Goal: Transaction & Acquisition: Purchase product/service

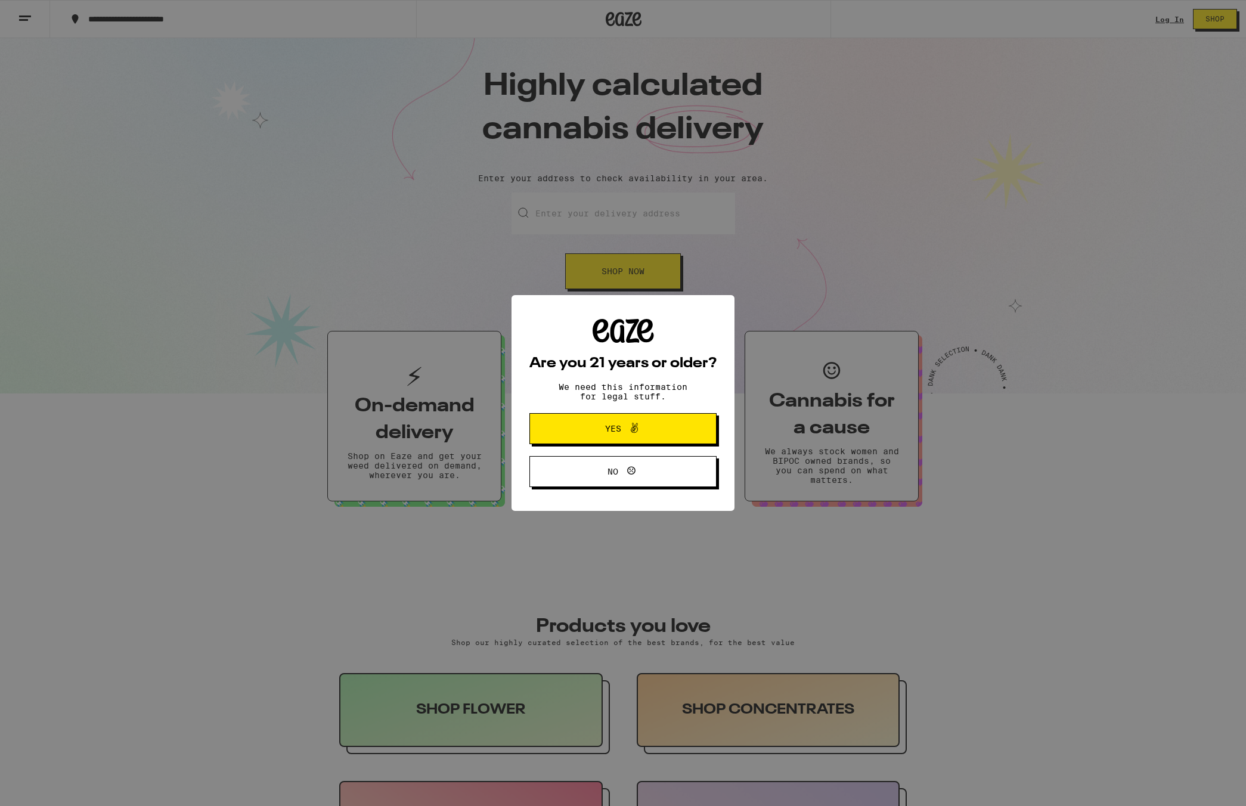
click at [657, 424] on span "Yes" at bounding box center [623, 428] width 91 height 15
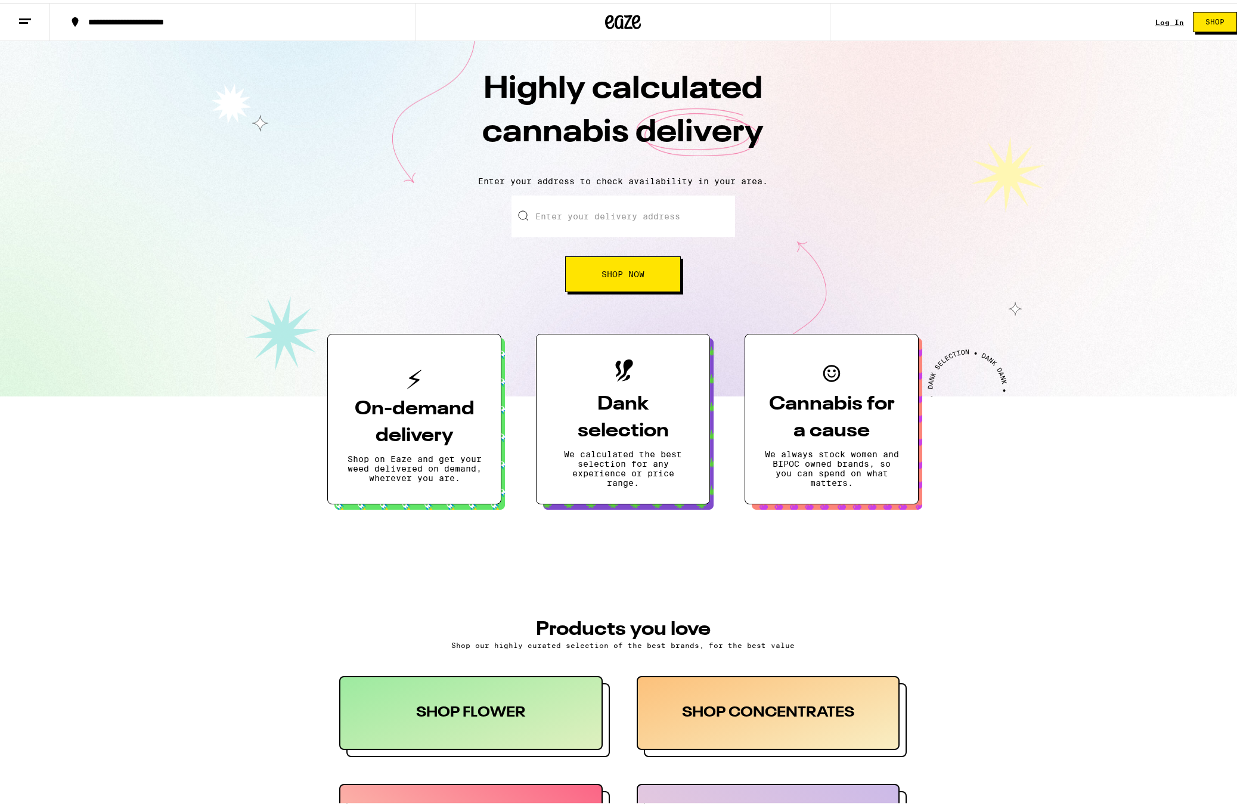
click at [649, 214] on input "Enter your delivery address" at bounding box center [623, 214] width 224 height 42
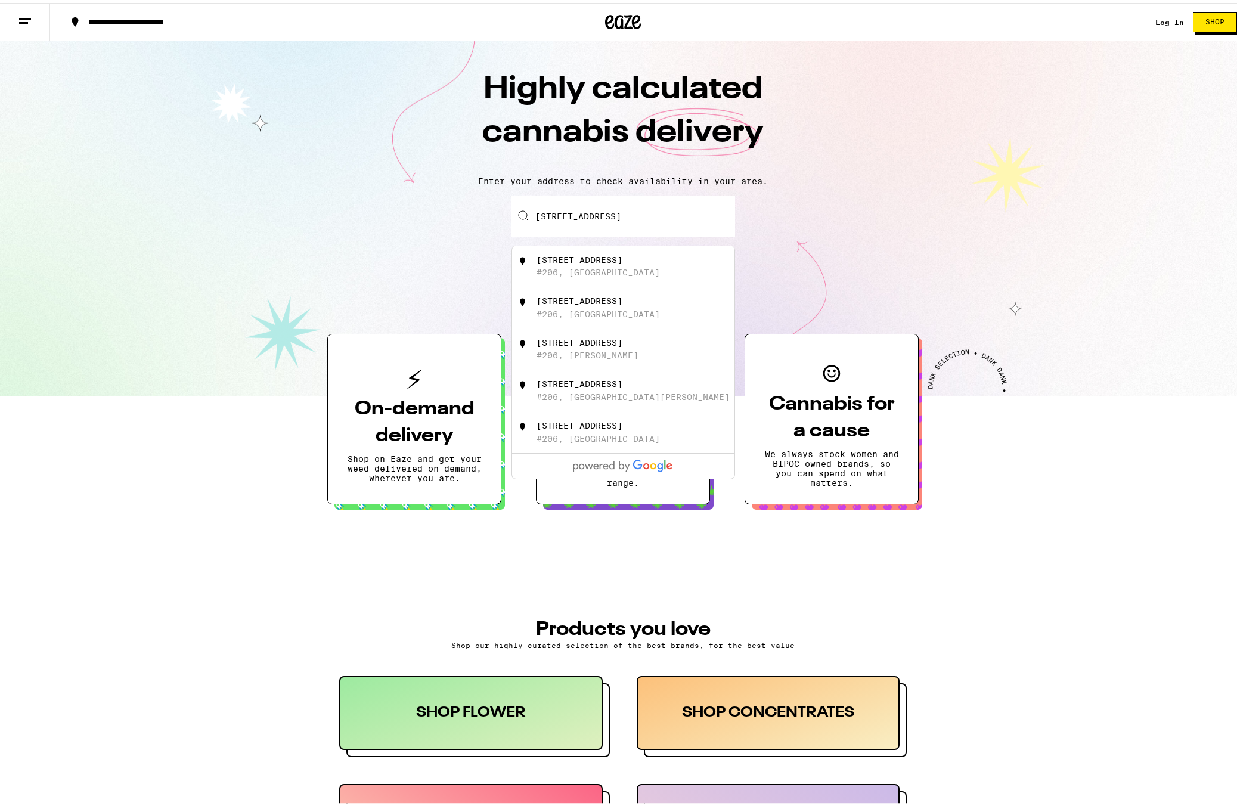
click at [618, 261] on div "1450 15th Street #206, San Francisco" at bounding box center [642, 263] width 213 height 23
type input "1450 15th Street #206, San Francisco, CA"
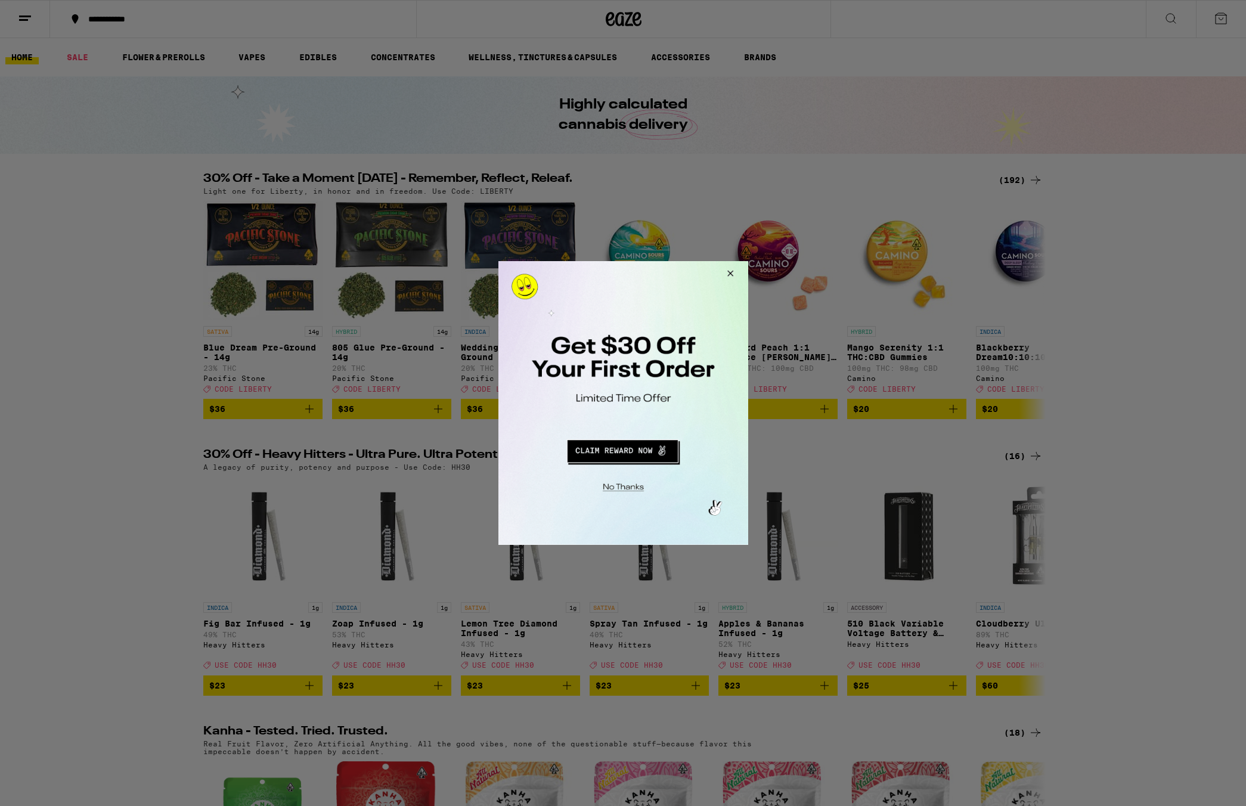
drag, startPoint x: 335, startPoint y: 50, endPoint x: 327, endPoint y: 55, distance: 9.1
click at [334, 51] on div at bounding box center [623, 403] width 1246 height 806
click at [621, 457] on button "Redirect to URL" at bounding box center [621, 449] width 207 height 29
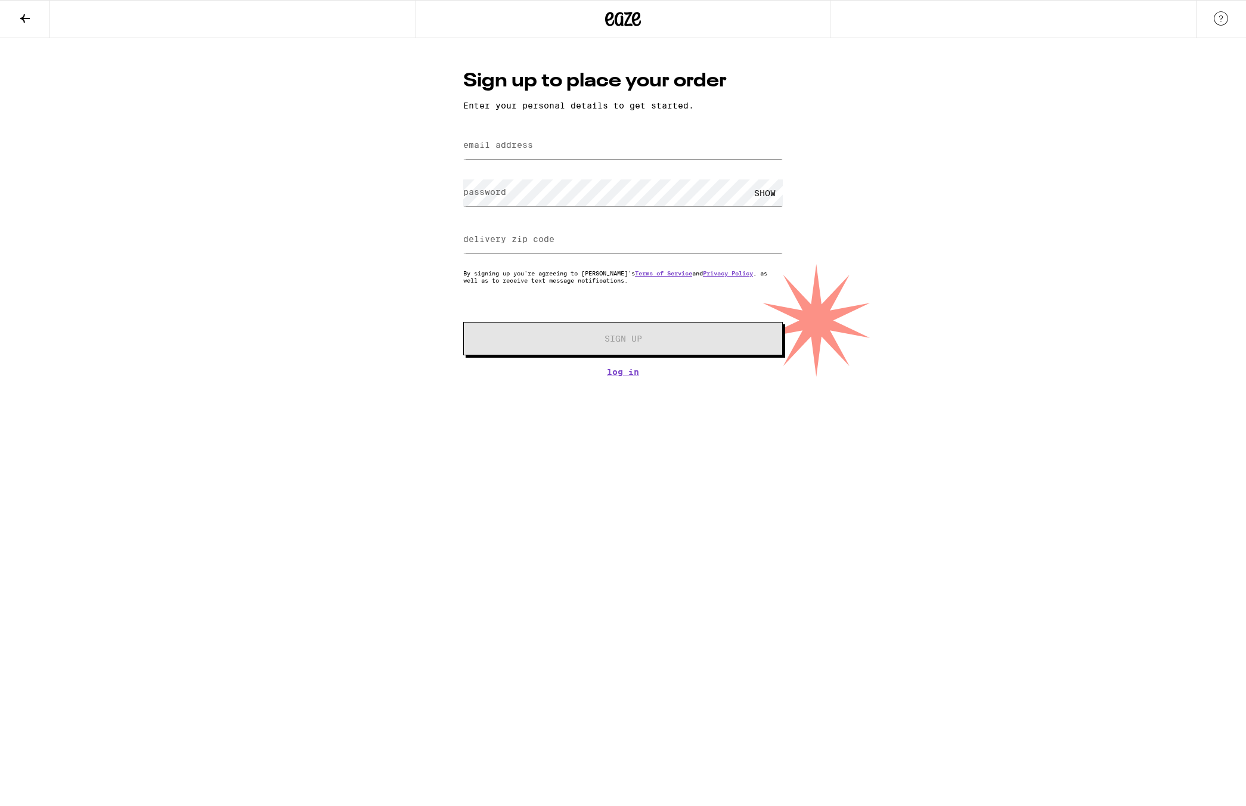
click at [19, 15] on icon at bounding box center [25, 18] width 14 height 14
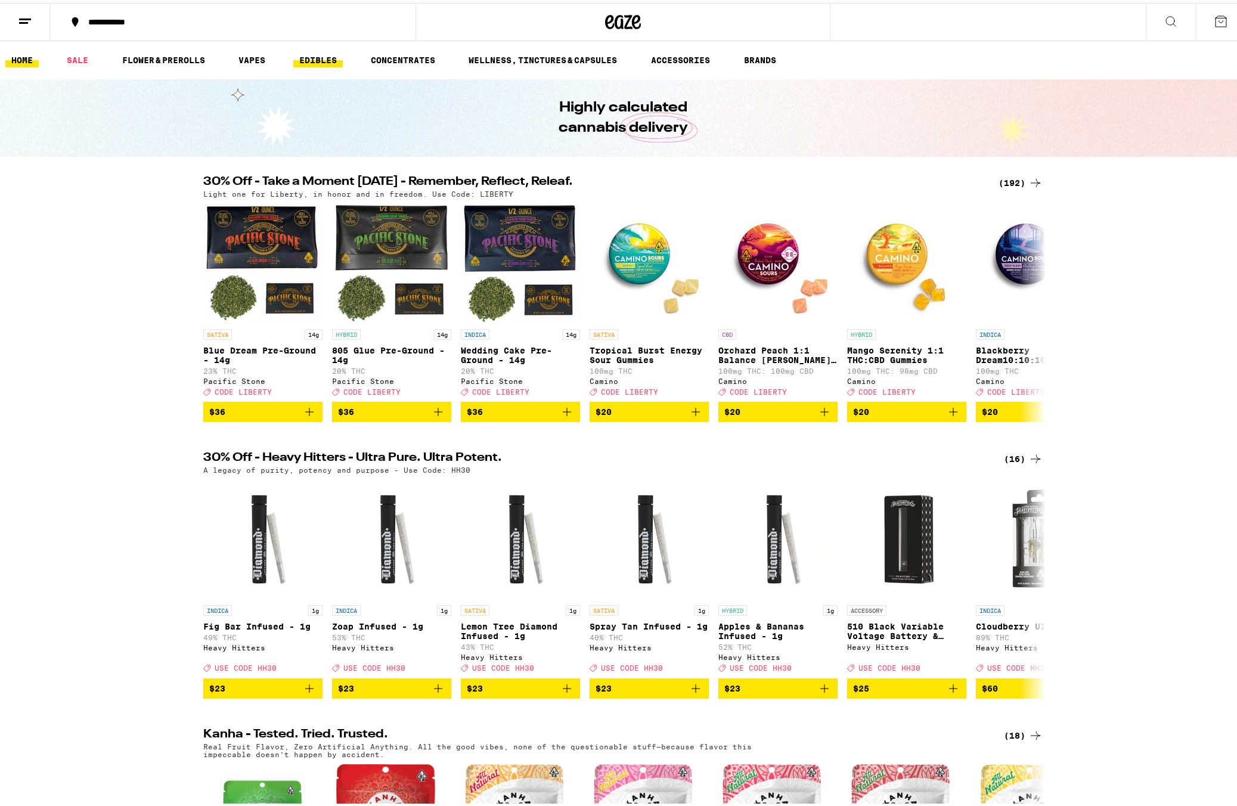
click at [315, 57] on link "EDIBLES" at bounding box center [317, 57] width 49 height 14
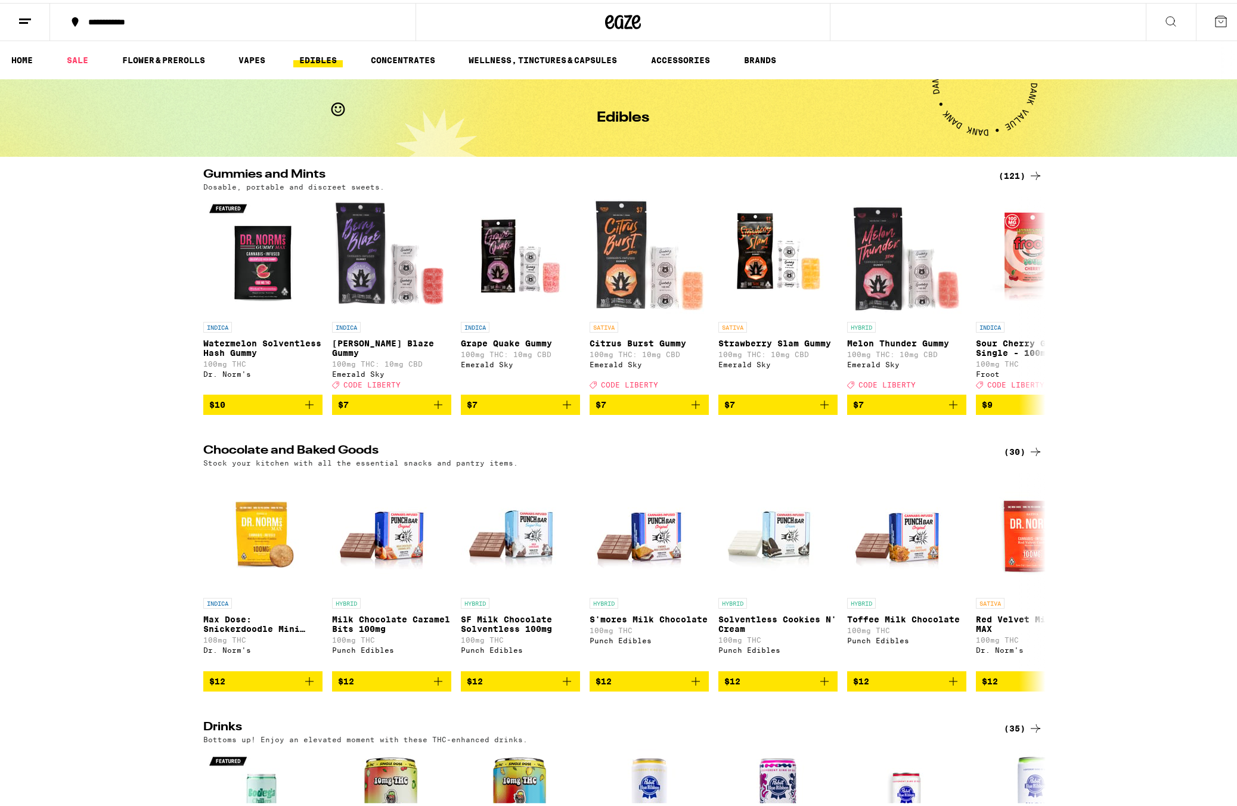
click at [1021, 168] on div "(121)" at bounding box center [1020, 173] width 44 height 14
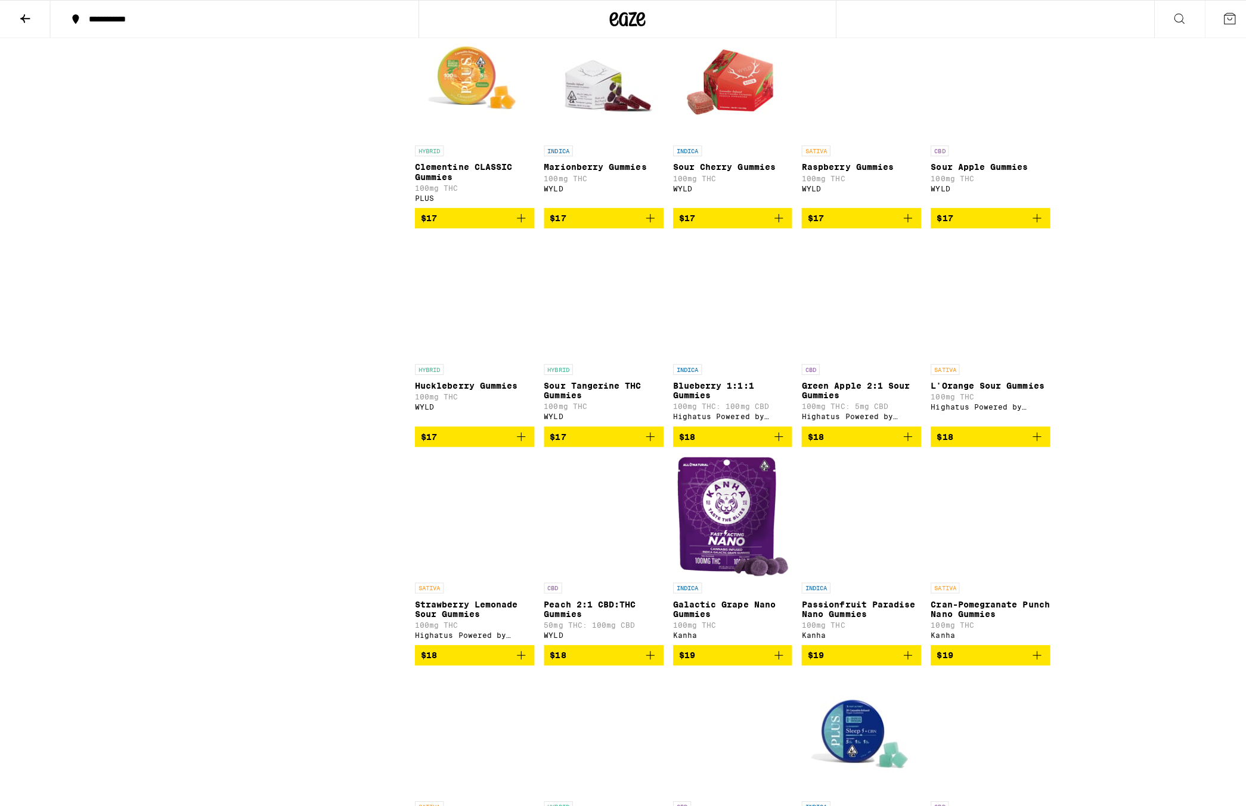
scroll to position [2151, 0]
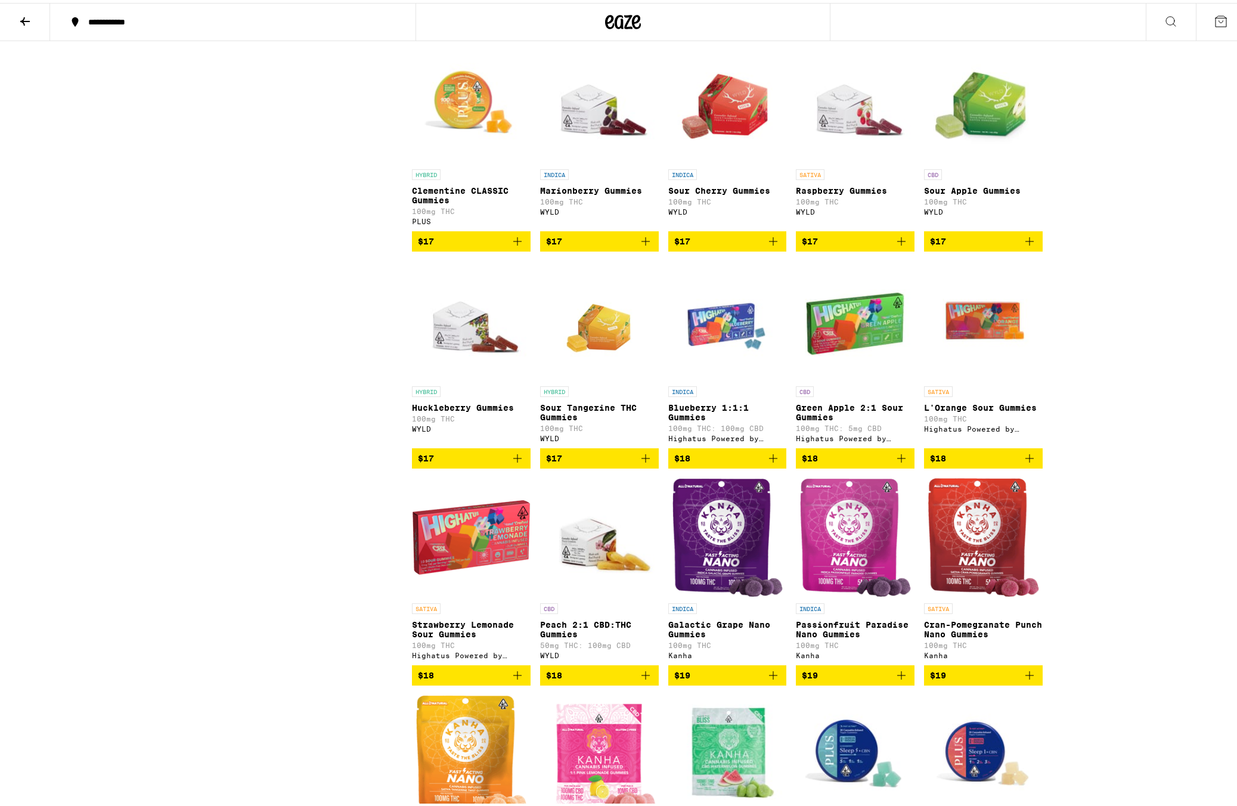
click at [725, 222] on div "INDICA Sour Cherry Gummies 100mg THC WYLD" at bounding box center [727, 194] width 119 height 56
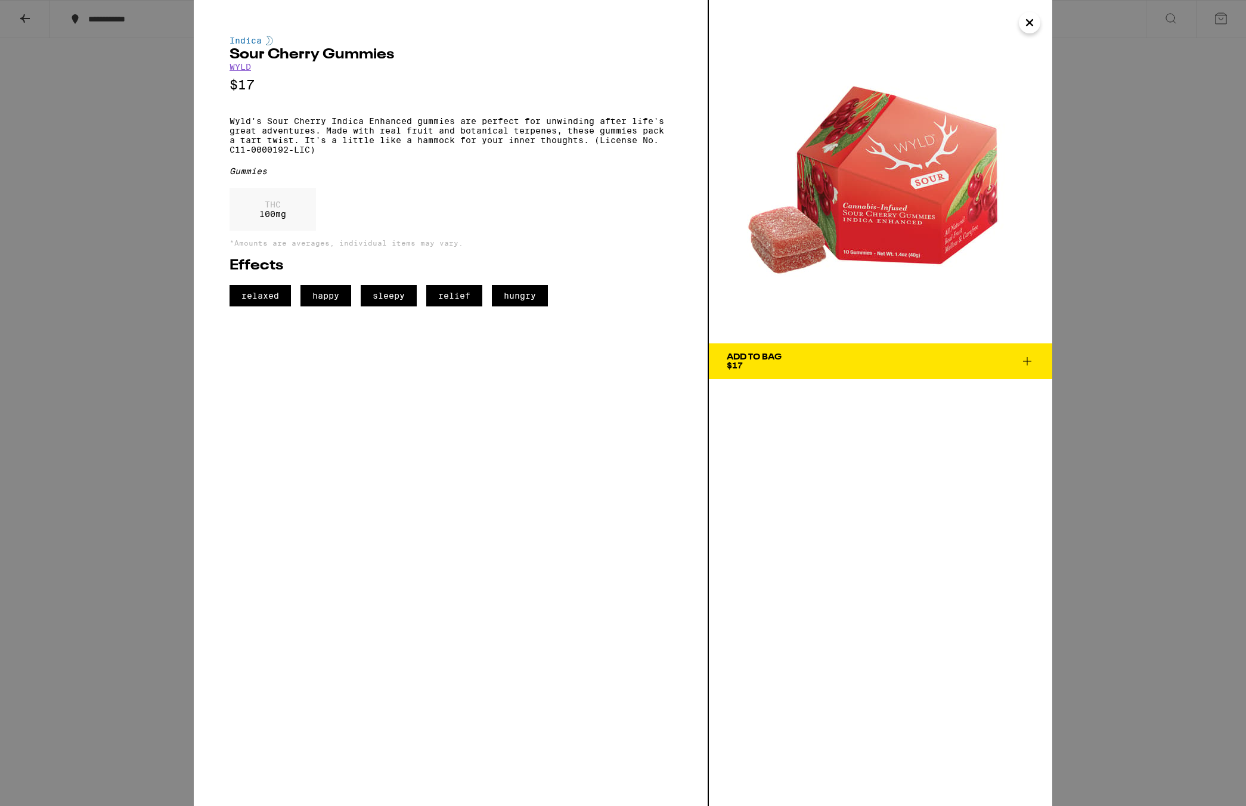
click at [923, 370] on button "Add To Bag $17" at bounding box center [880, 361] width 343 height 36
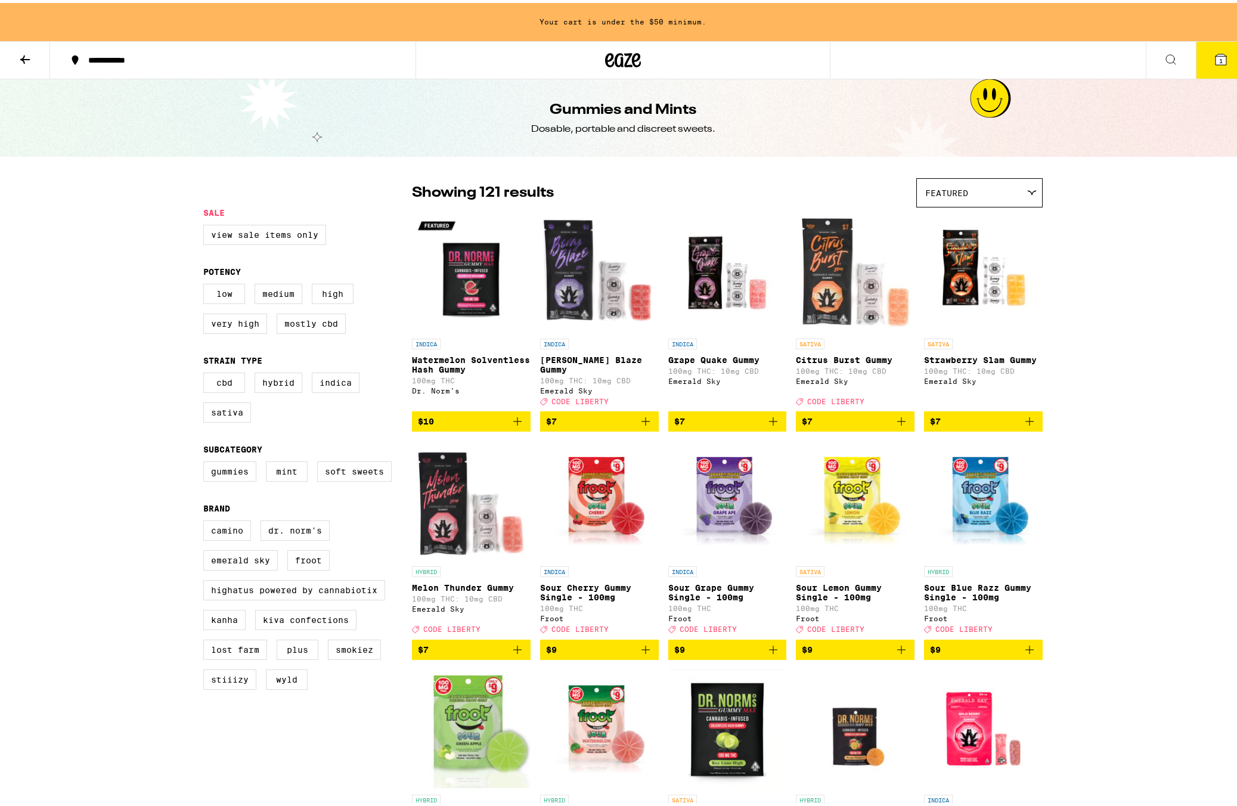
click at [1204, 62] on button "1" at bounding box center [1221, 57] width 50 height 37
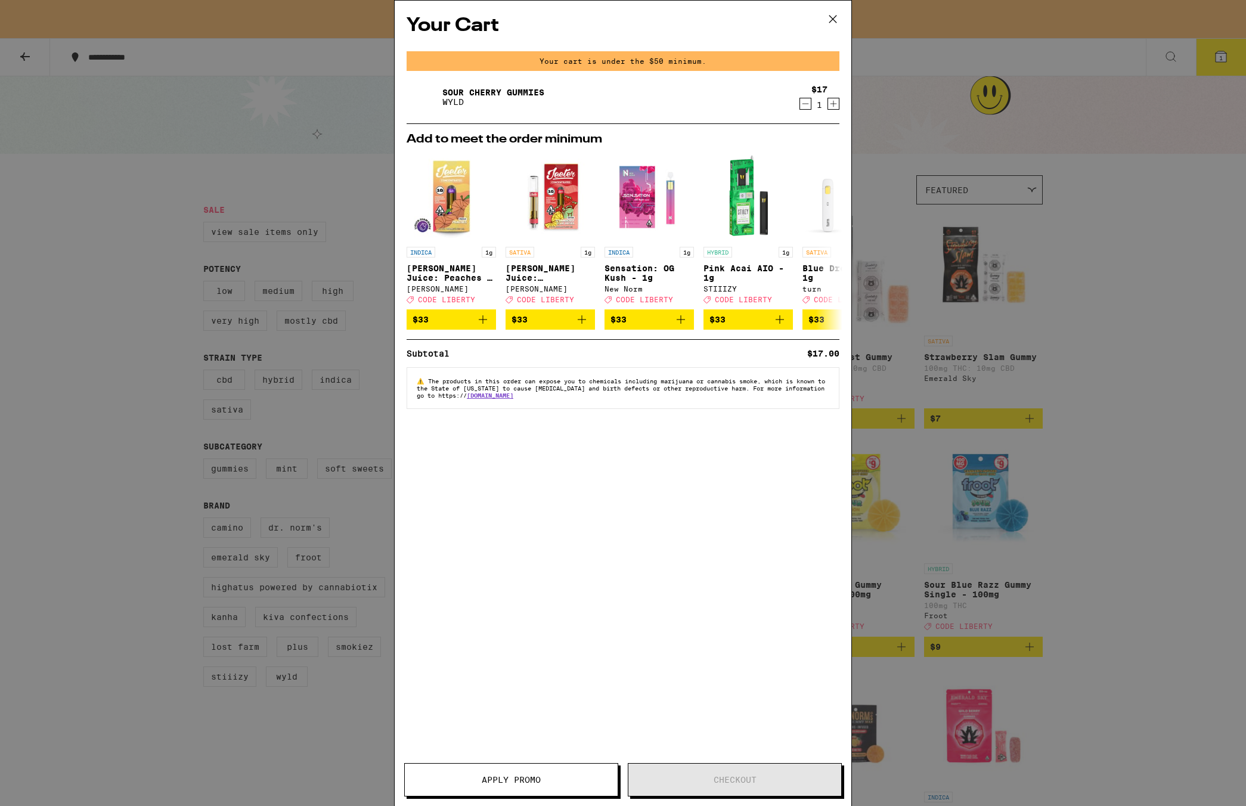
click at [832, 21] on icon at bounding box center [833, 19] width 18 height 18
